Goal: Navigation & Orientation: Find specific page/section

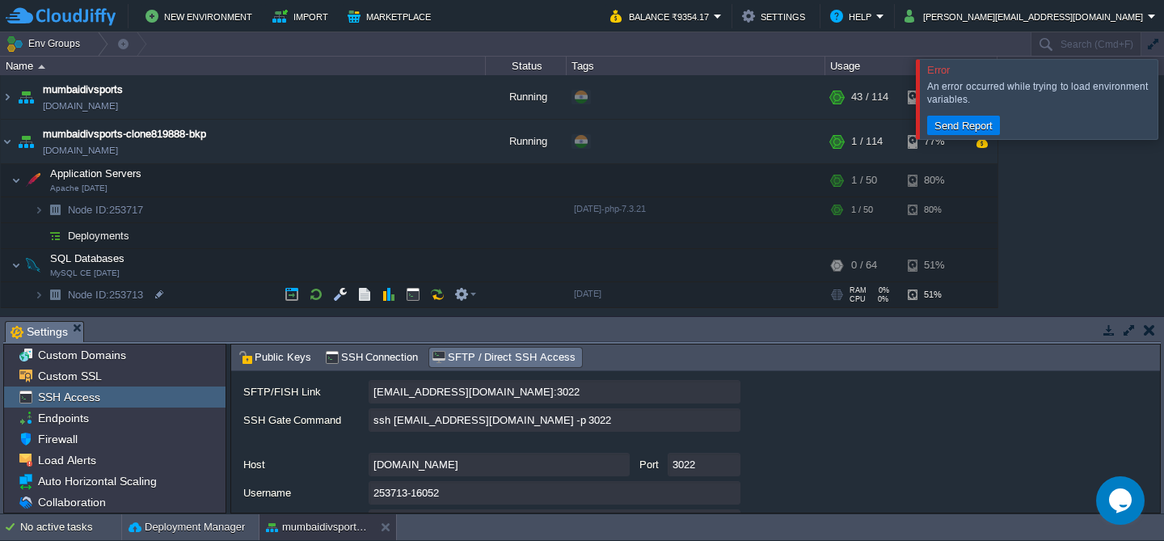
scroll to position [114, 0]
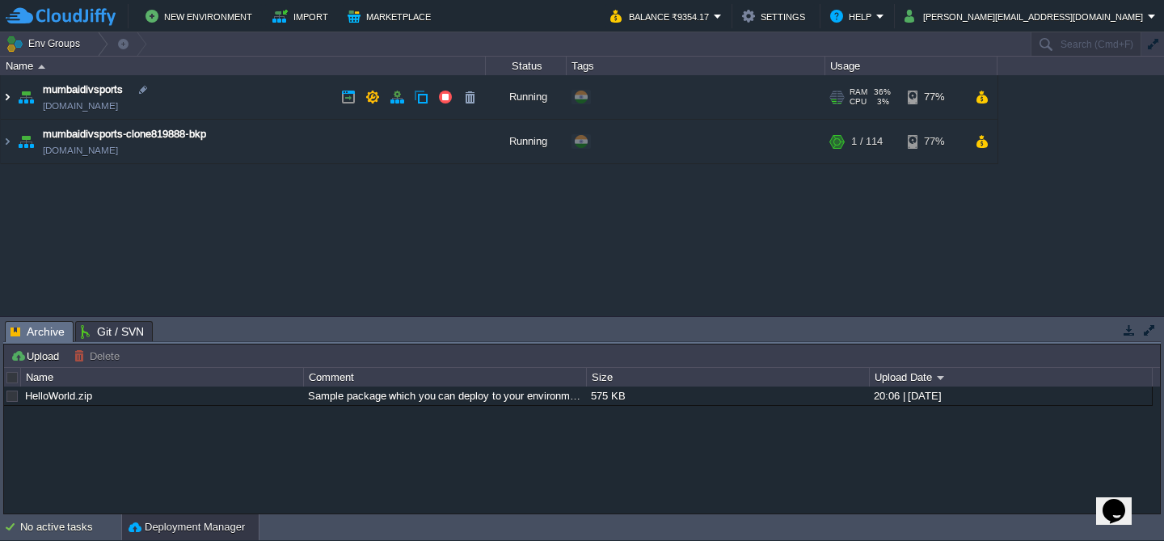
click at [4, 103] on img at bounding box center [7, 97] width 13 height 44
